Goal: Task Accomplishment & Management: Use online tool/utility

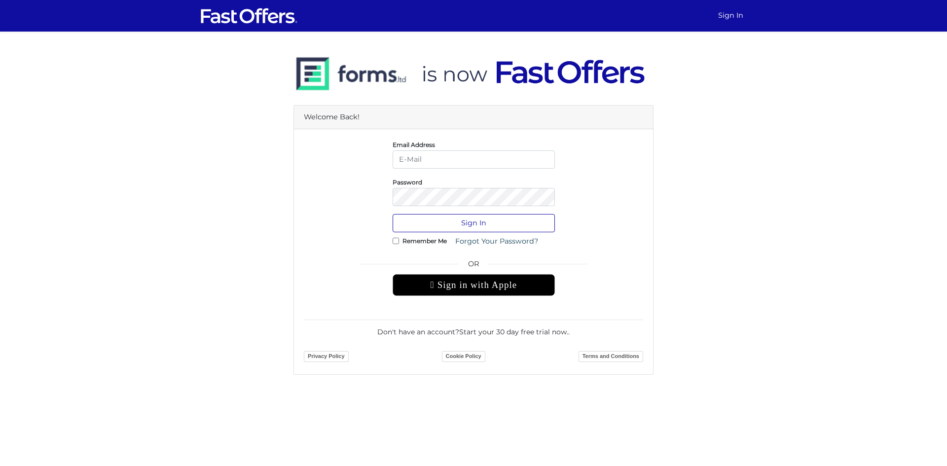
type input "david@theavantgroup.ca"
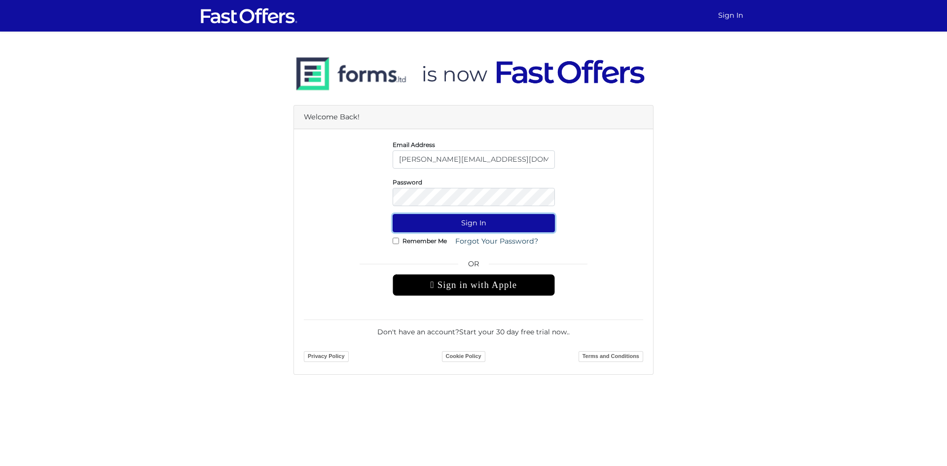
click at [495, 219] on button "Sign In" at bounding box center [474, 223] width 162 height 18
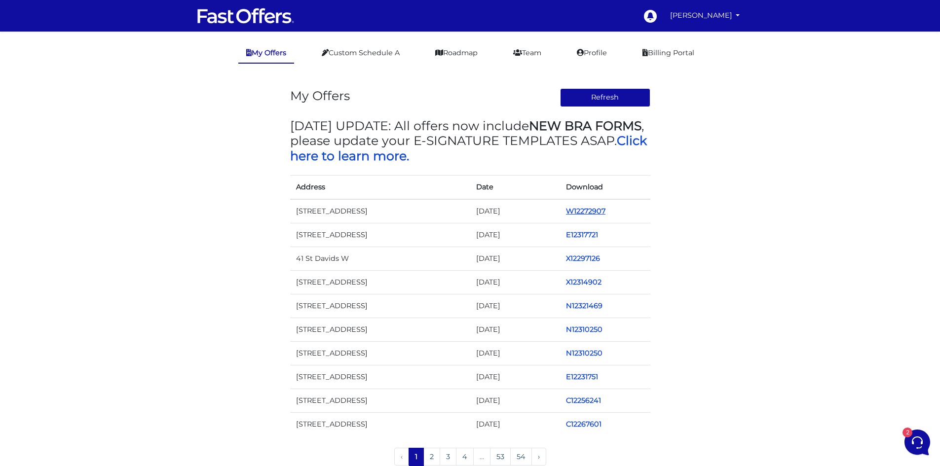
click at [588, 207] on link "W12272907" at bounding box center [585, 211] width 39 height 9
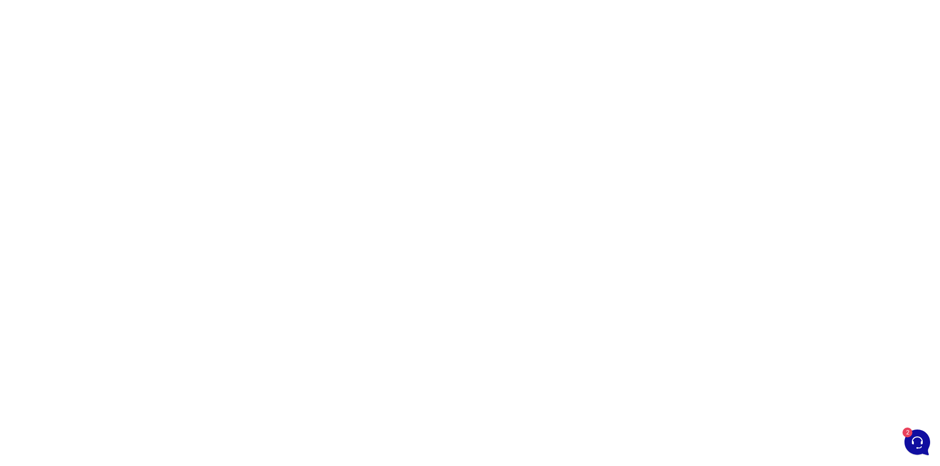
scroll to position [82, 0]
